Goal: Find specific page/section: Find specific page/section

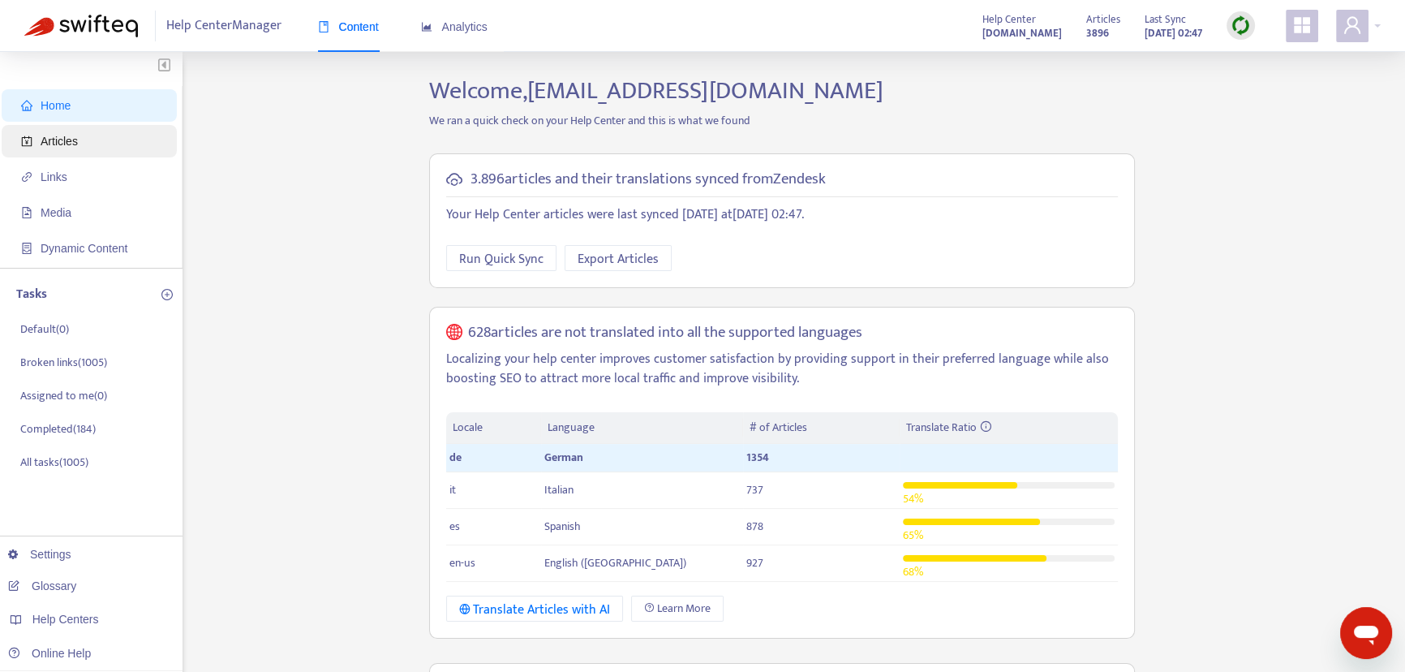
click at [105, 136] on span "Articles" at bounding box center [92, 141] width 143 height 32
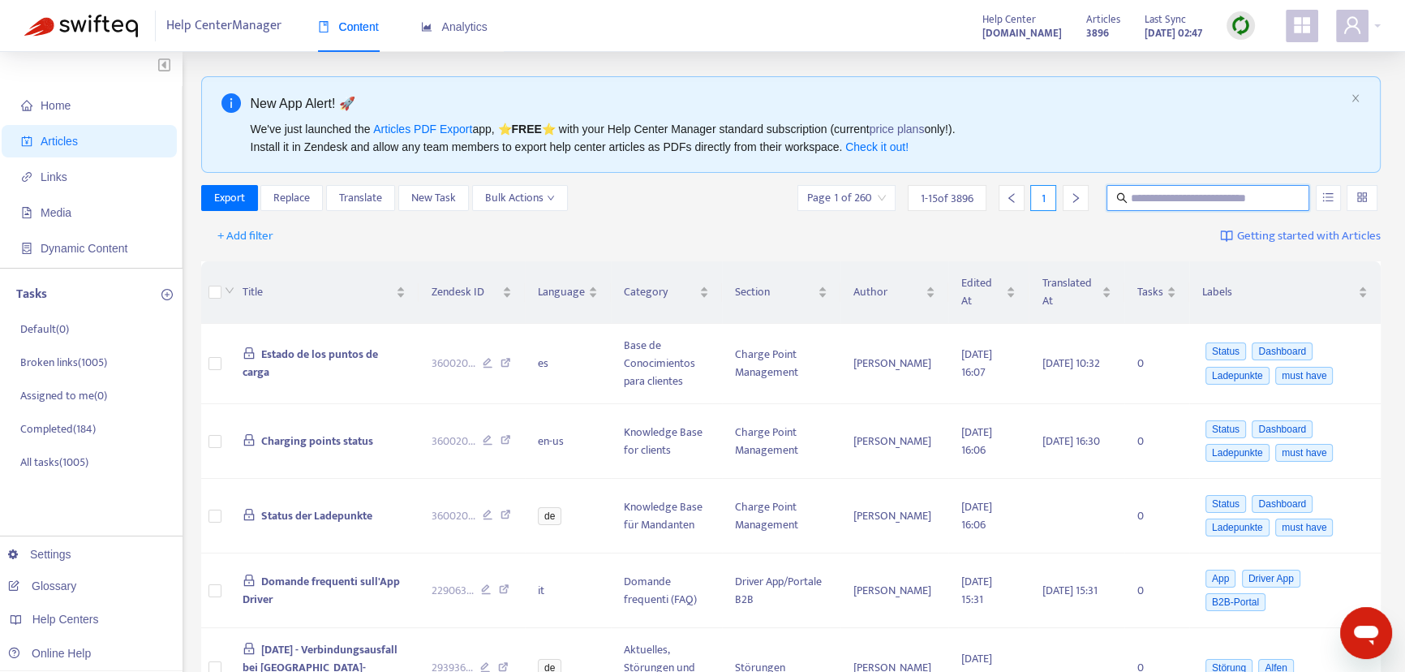
click at [1250, 205] on input "text" at bounding box center [1209, 198] width 156 height 18
paste input "**********"
type input "**********"
